Goal: Information Seeking & Learning: Learn about a topic

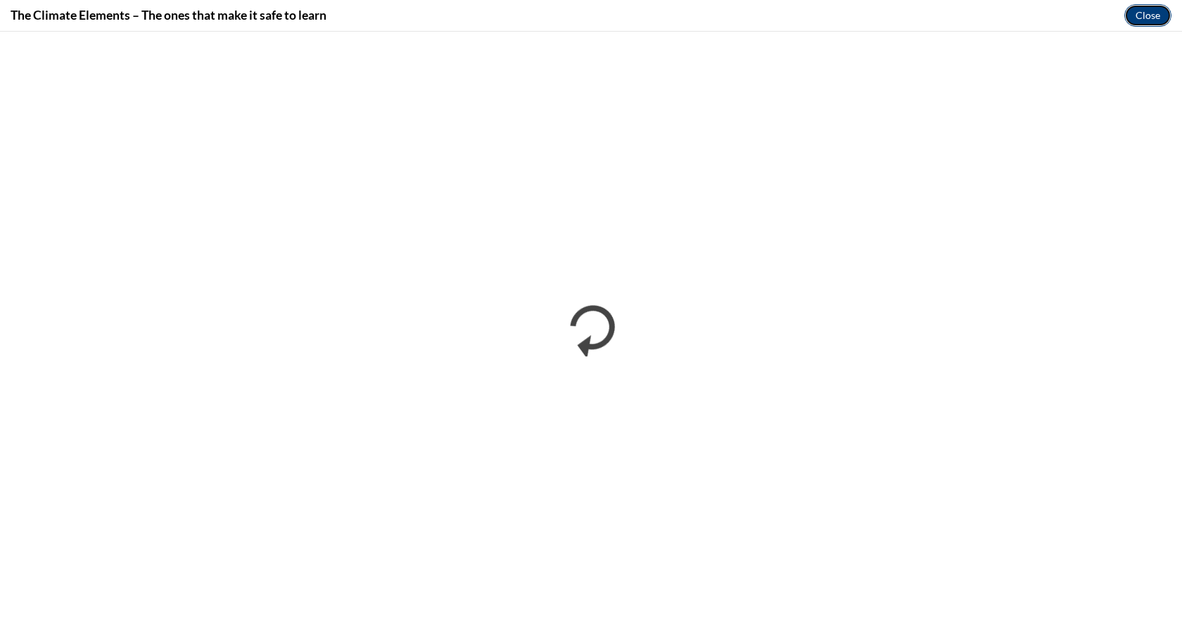
click at [1142, 15] on button "Close" at bounding box center [1147, 15] width 47 height 23
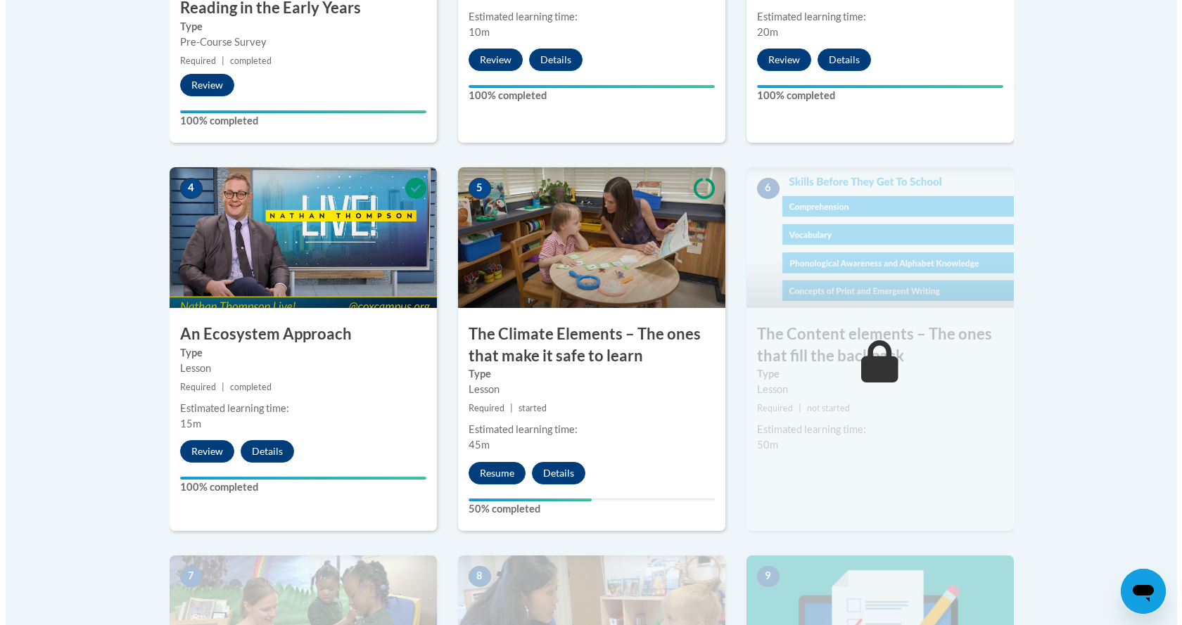
scroll to position [752, 0]
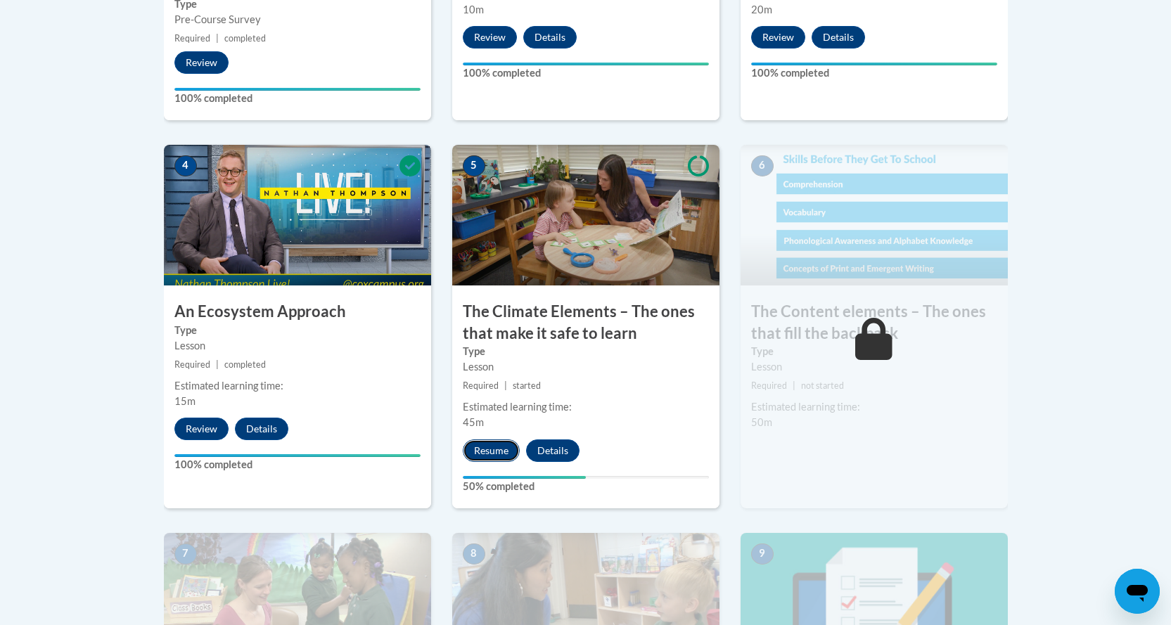
click at [482, 458] on button "Resume" at bounding box center [491, 451] width 57 height 23
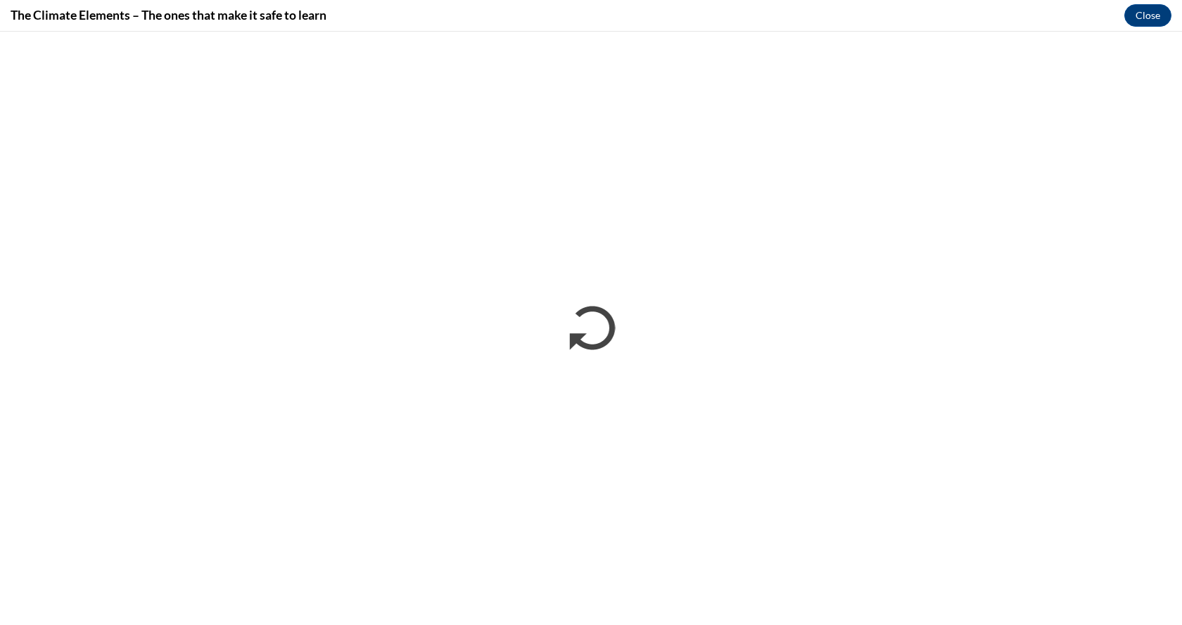
scroll to position [0, 0]
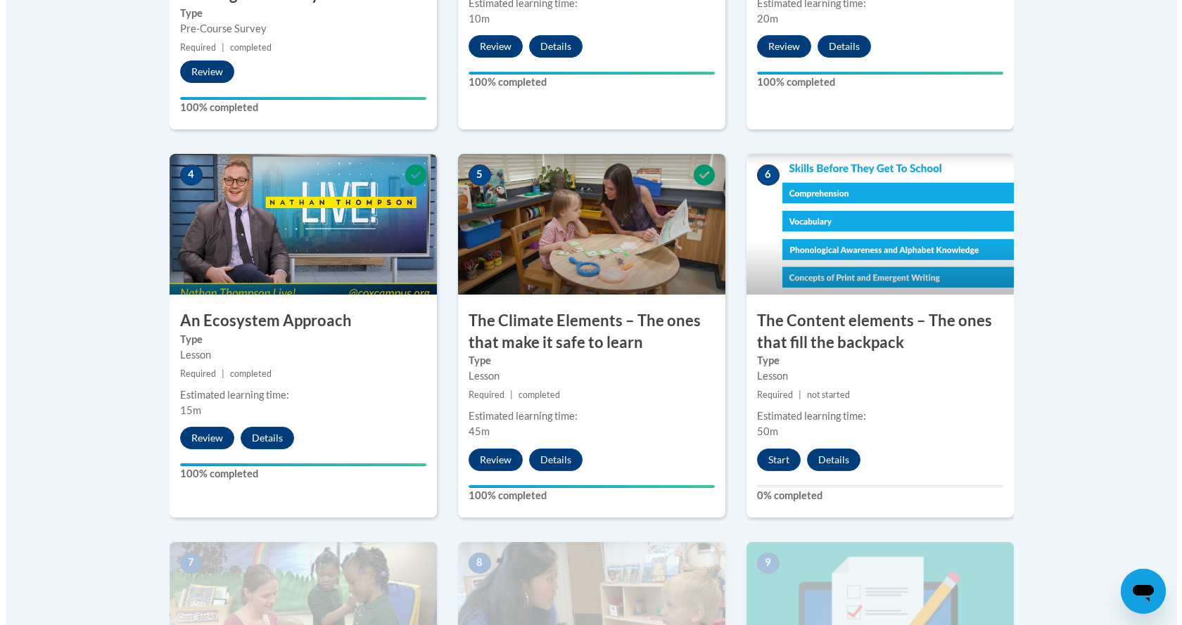
scroll to position [774, 0]
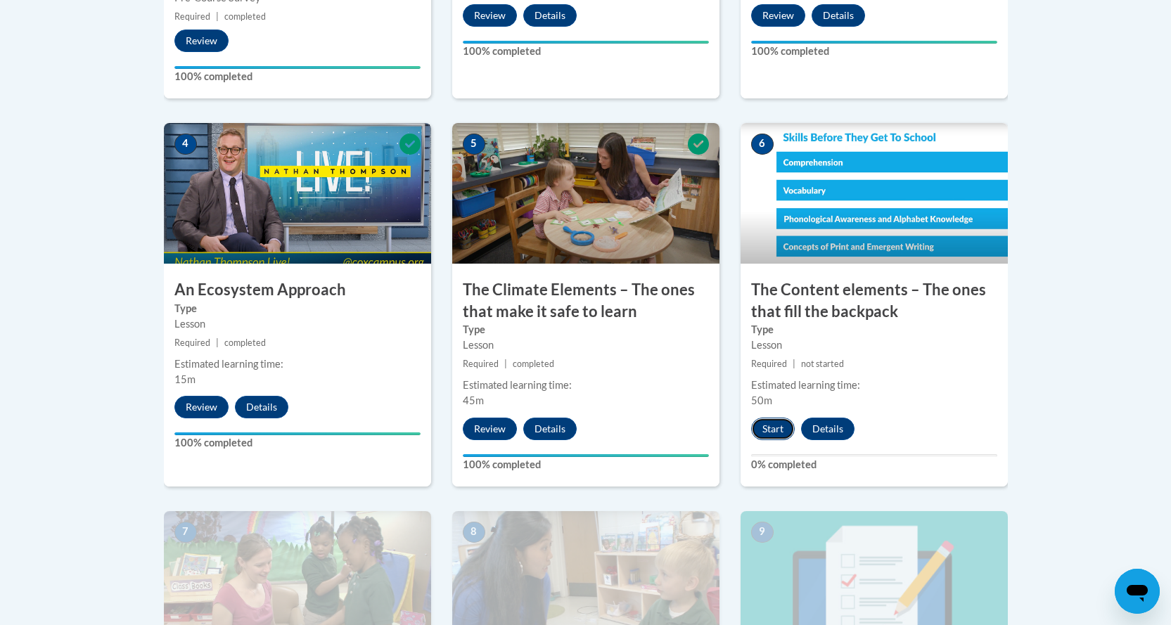
click at [774, 435] on button "Start" at bounding box center [773, 429] width 44 height 23
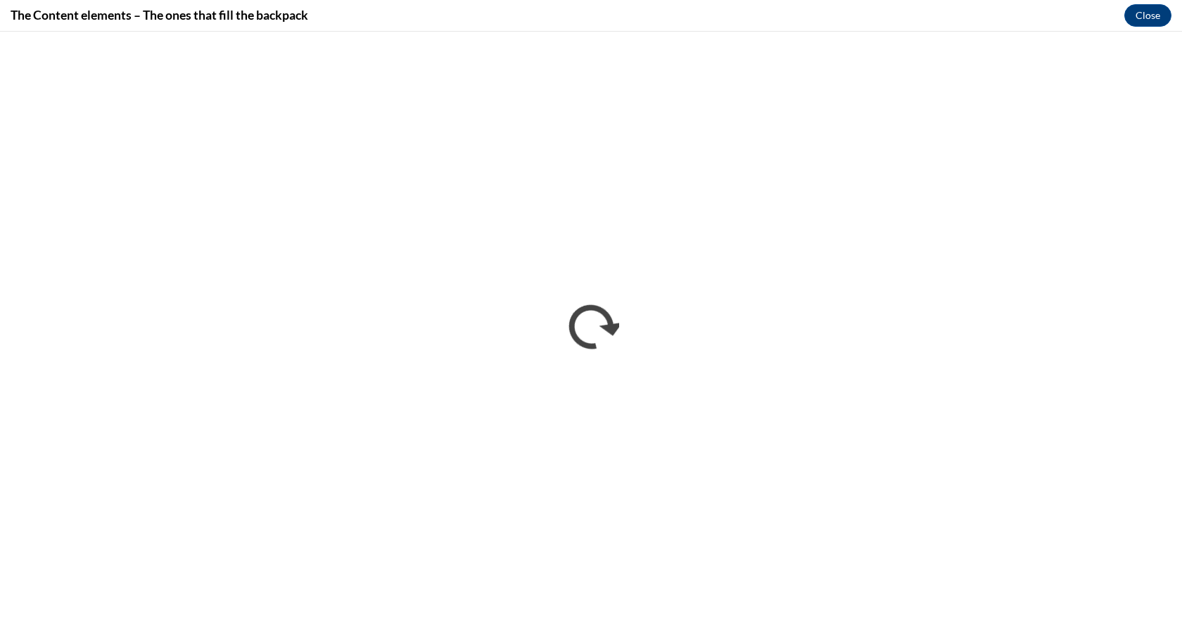
scroll to position [0, 0]
